Goal: Transaction & Acquisition: Purchase product/service

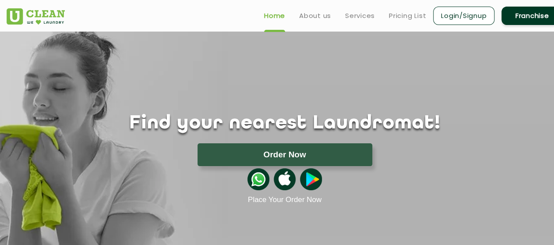
drag, startPoint x: 127, startPoint y: 117, endPoint x: 145, endPoint y: 112, distance: 19.3
click at [145, 112] on div "Find your nearest Laundromat! Please select the location Order Now Place Your O…" at bounding box center [285, 118] width 570 height 173
click at [315, 16] on link "About us" at bounding box center [315, 16] width 32 height 11
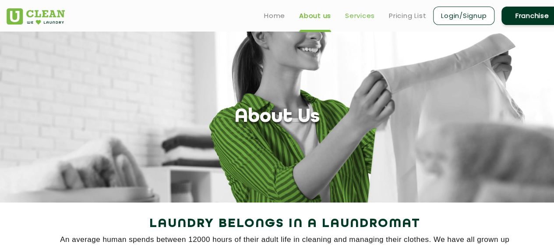
click at [361, 18] on link "Services" at bounding box center [360, 16] width 30 height 11
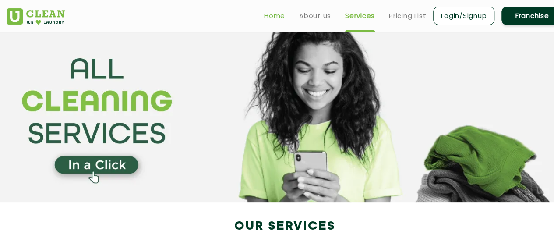
click at [272, 12] on link "Home" at bounding box center [274, 16] width 21 height 11
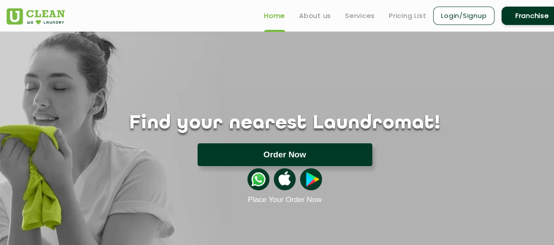
click at [275, 151] on button "Order Now" at bounding box center [285, 154] width 175 height 23
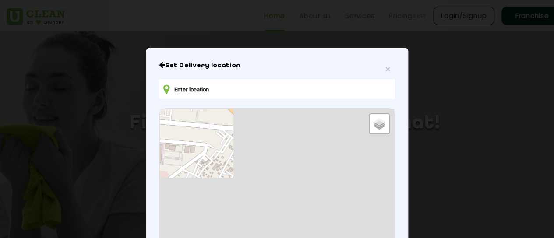
type input "A62, above [STREET_ADDRESS]"
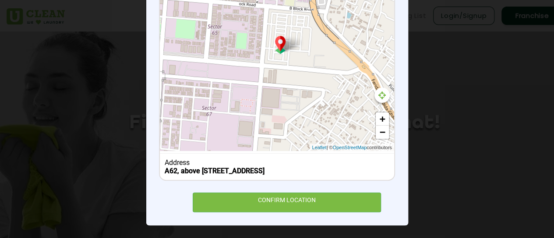
scroll to position [162, 0]
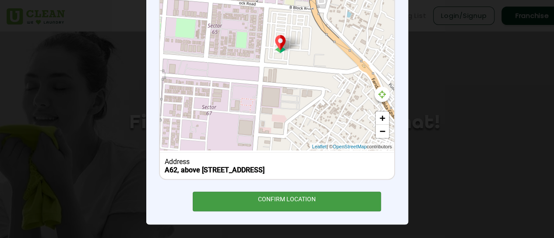
click at [254, 197] on div "CONFIRM LOCATION" at bounding box center [287, 202] width 189 height 20
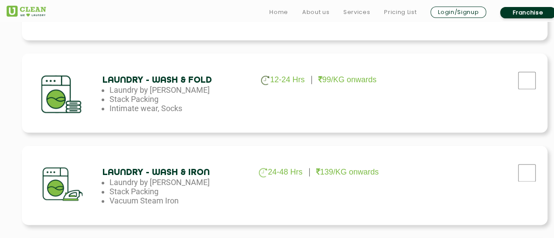
scroll to position [482, 0]
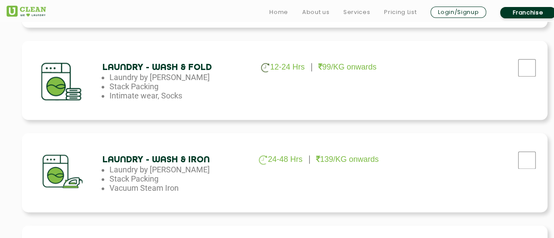
drag, startPoint x: 285, startPoint y: 61, endPoint x: 298, endPoint y: 61, distance: 13.6
click at [285, 61] on div "Laundry - Wash & Fold 12-24 Hrs 99/KG onwards Laundry by Kilo Stack Packing Int…" at bounding box center [285, 80] width 526 height 79
checkbox input "true"
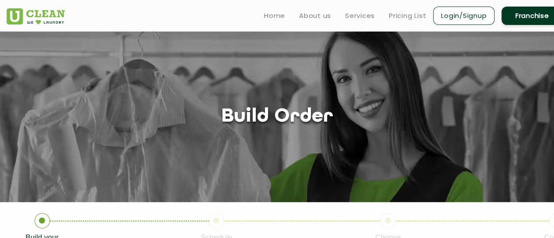
scroll to position [0, 0]
